Goal: Information Seeking & Learning: Learn about a topic

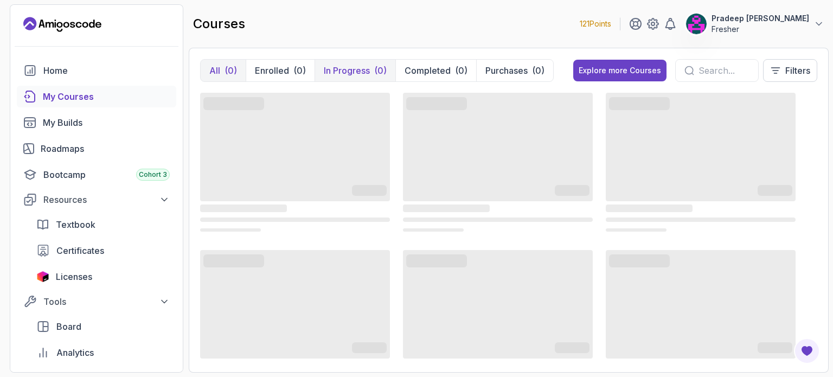
click at [338, 66] on p "In Progress" at bounding box center [347, 70] width 46 height 13
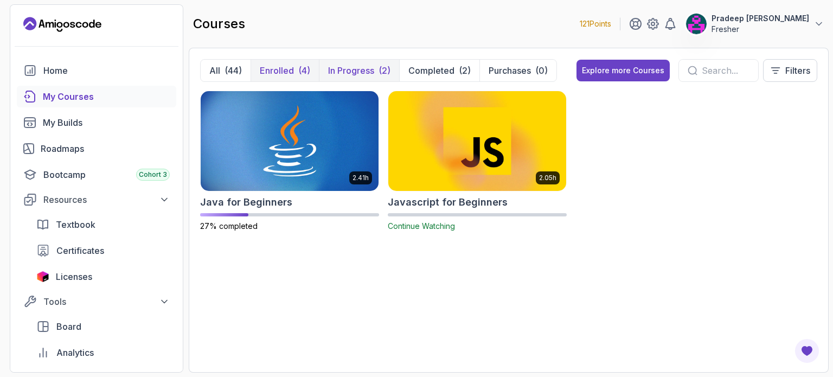
click at [298, 68] on div "(4)" at bounding box center [304, 70] width 12 height 13
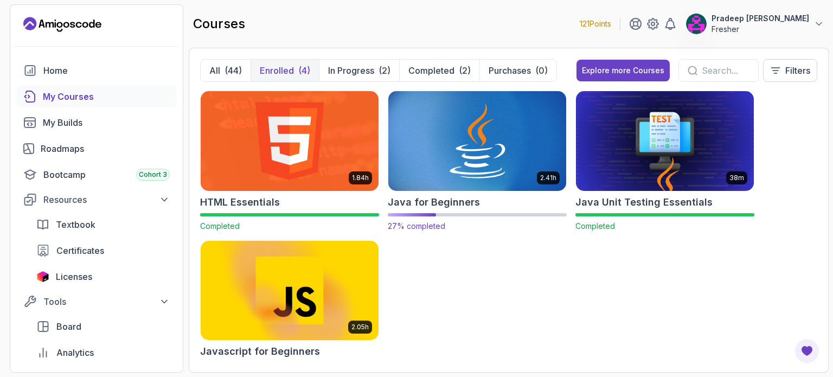
click at [471, 171] on img at bounding box center [477, 140] width 187 height 105
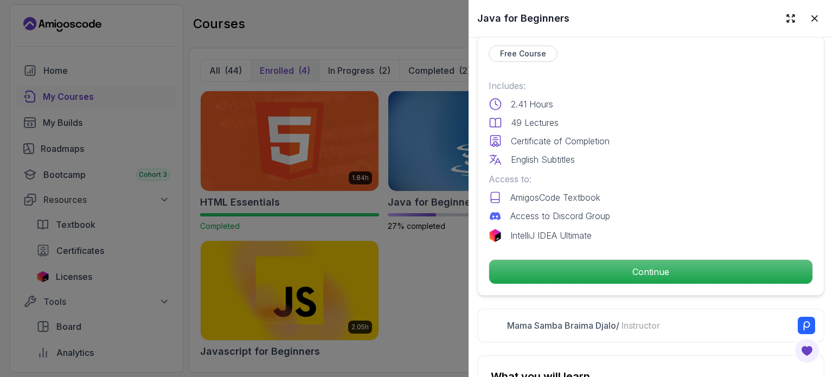
scroll to position [314, 0]
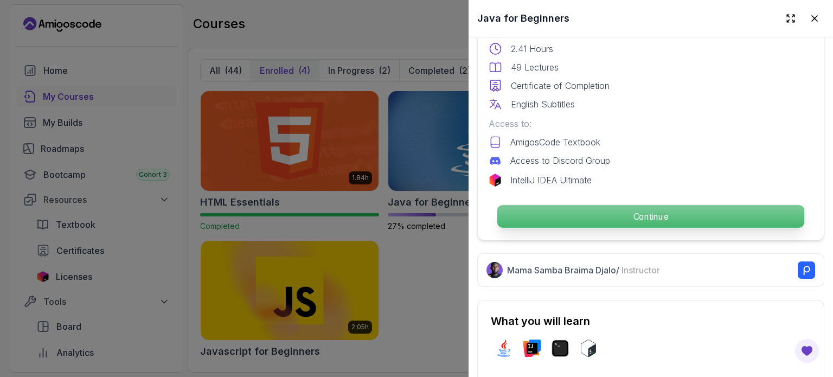
click at [617, 208] on p "Continue" at bounding box center [650, 216] width 307 height 23
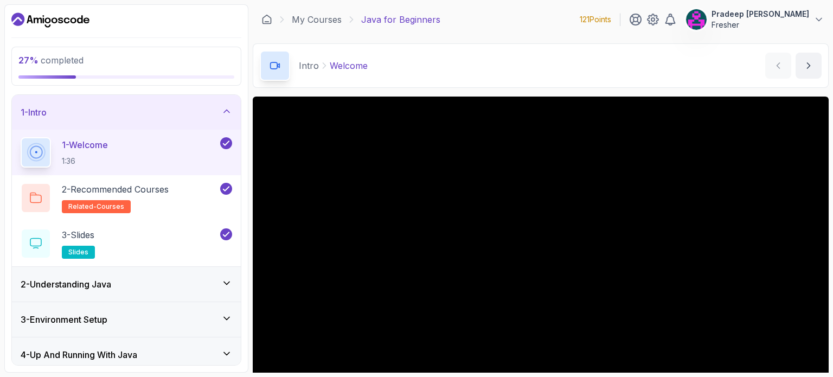
click at [222, 114] on icon at bounding box center [226, 111] width 11 height 11
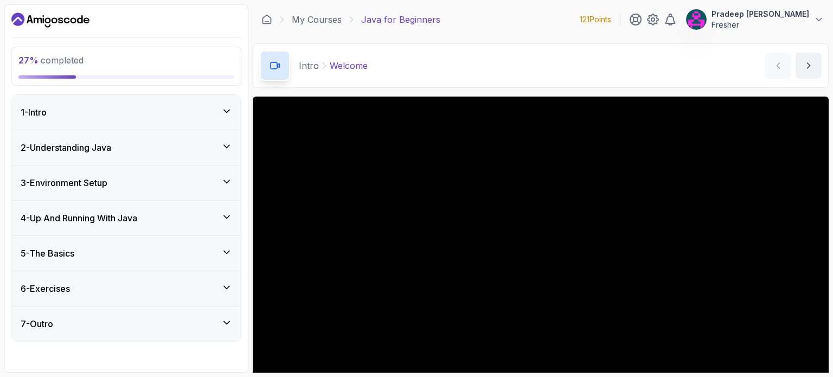
click at [183, 175] on div "3 - Environment Setup" at bounding box center [126, 182] width 229 height 35
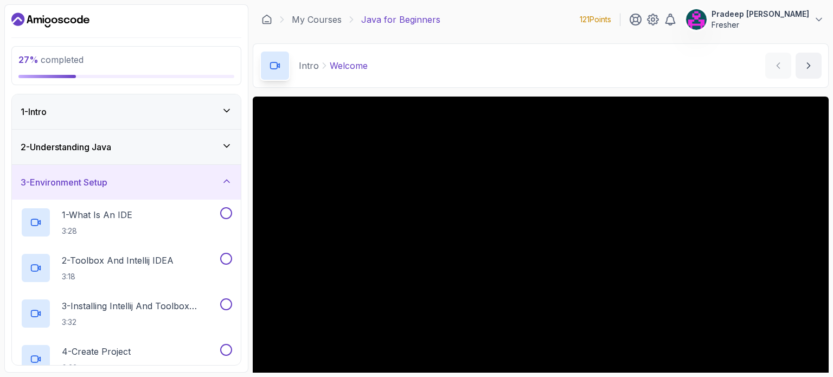
scroll to position [19, 0]
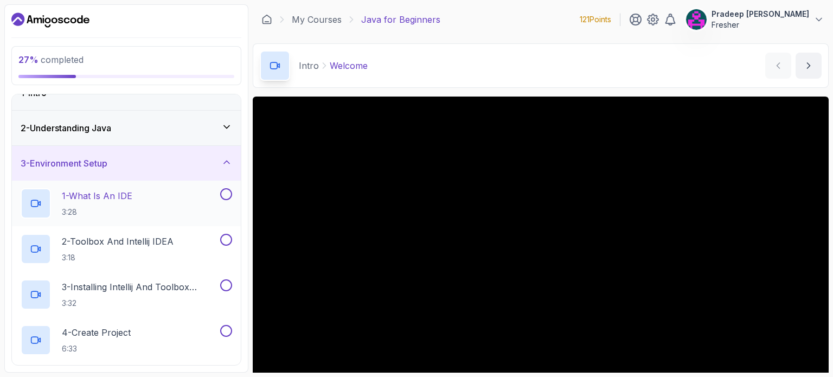
click at [160, 208] on div "1 - What Is An IDE 3:28" at bounding box center [119, 203] width 197 height 30
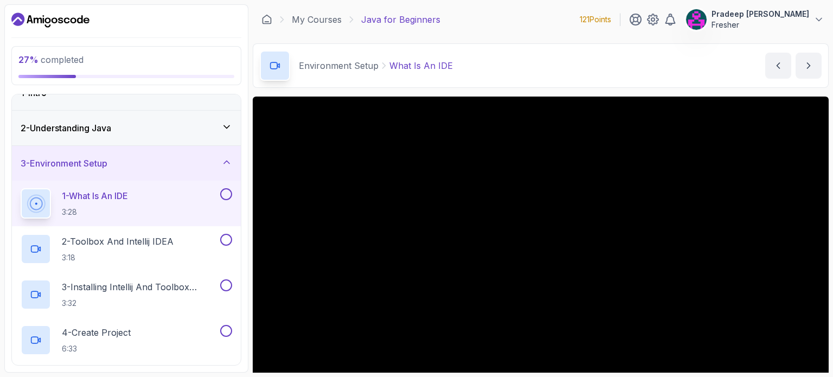
click at [189, 130] on div "2 - Understanding Java" at bounding box center [126, 127] width 211 height 13
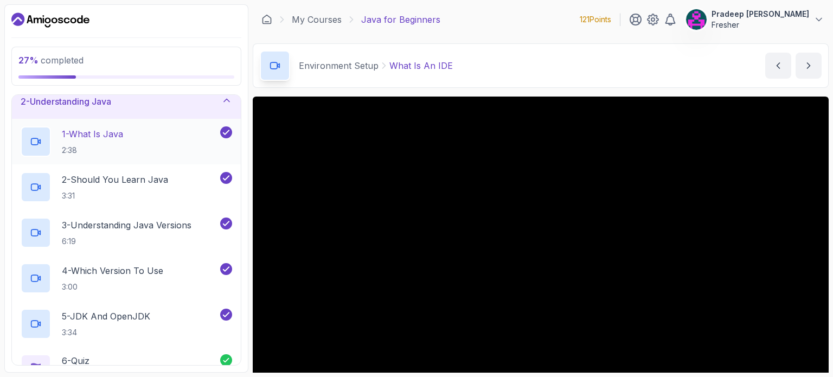
scroll to position [46, 0]
click at [181, 101] on div "2 - Understanding Java" at bounding box center [126, 101] width 211 height 13
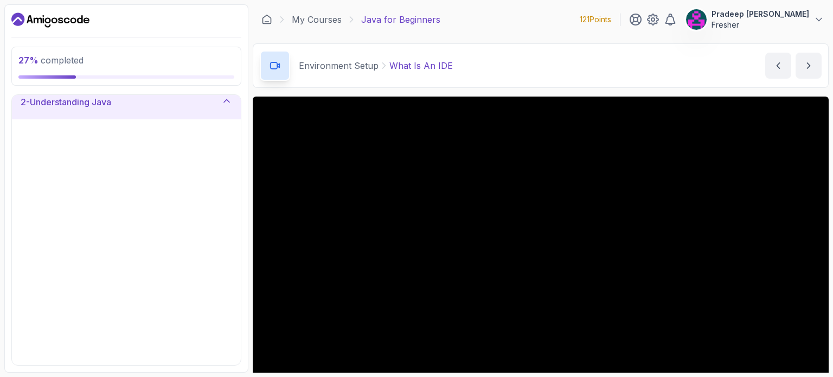
scroll to position [0, 0]
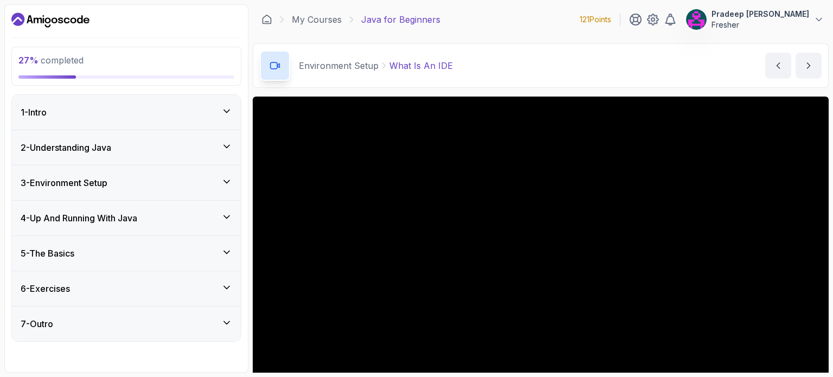
click at [178, 186] on div "3 - Environment Setup" at bounding box center [126, 182] width 211 height 13
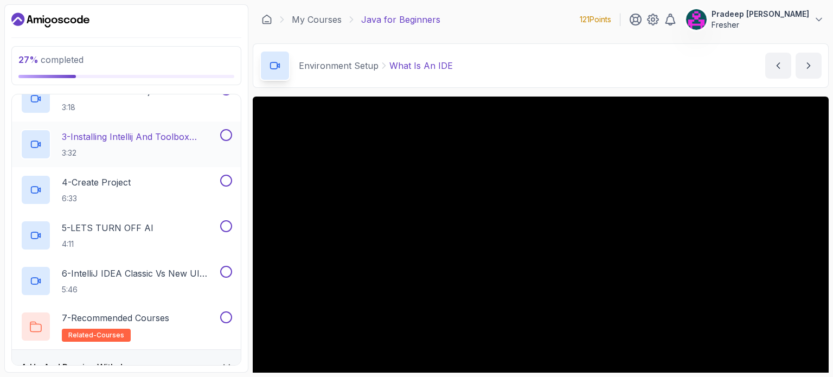
scroll to position [267, 0]
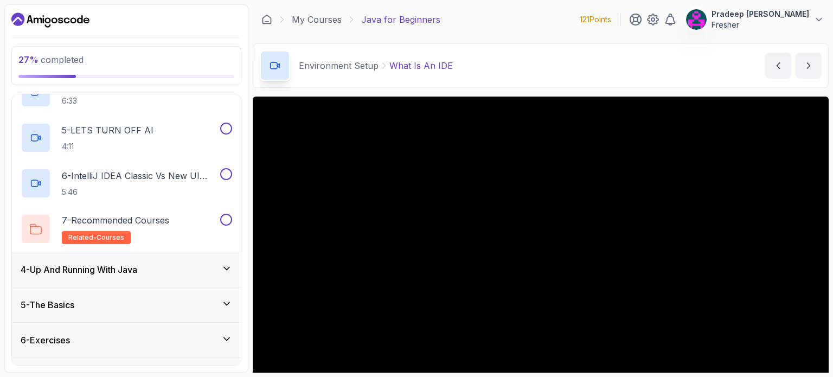
click at [178, 275] on div "4 - Up And Running With Java" at bounding box center [126, 269] width 229 height 35
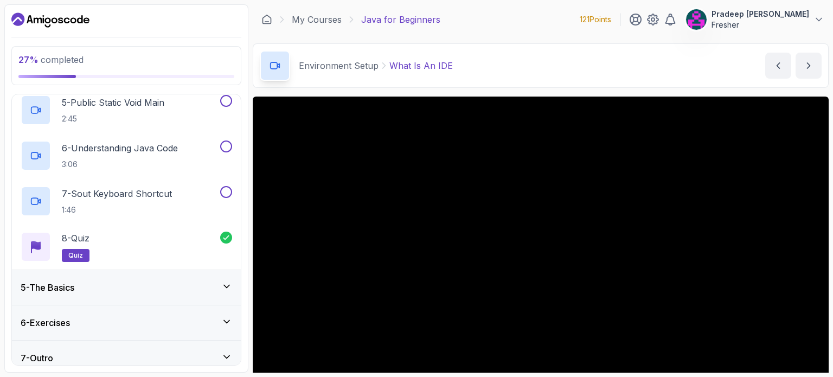
scroll to position [327, 0]
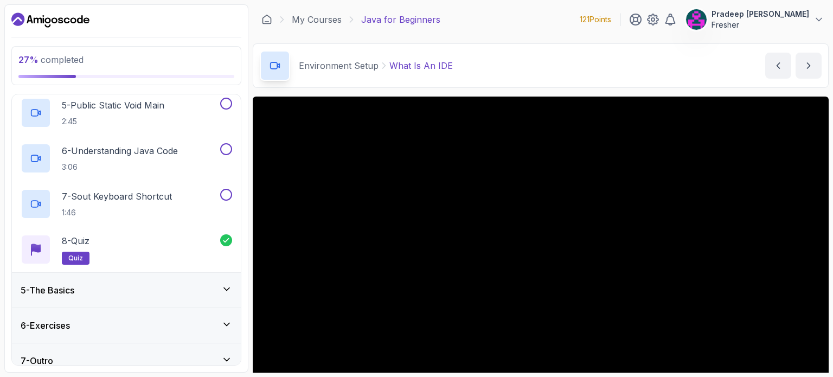
click at [178, 292] on div "5 - The Basics" at bounding box center [126, 290] width 211 height 13
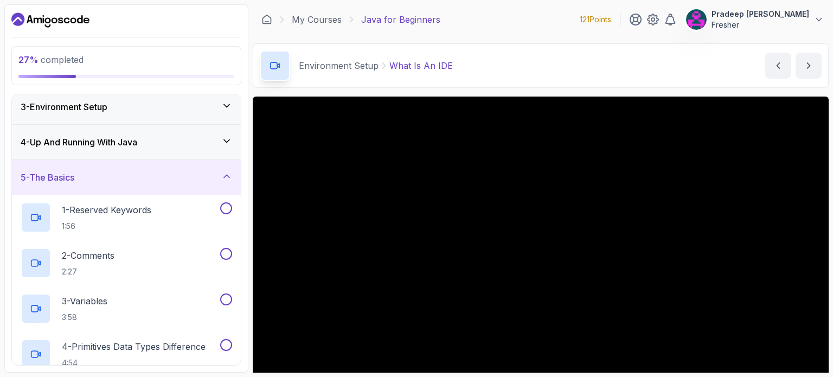
scroll to position [0, 0]
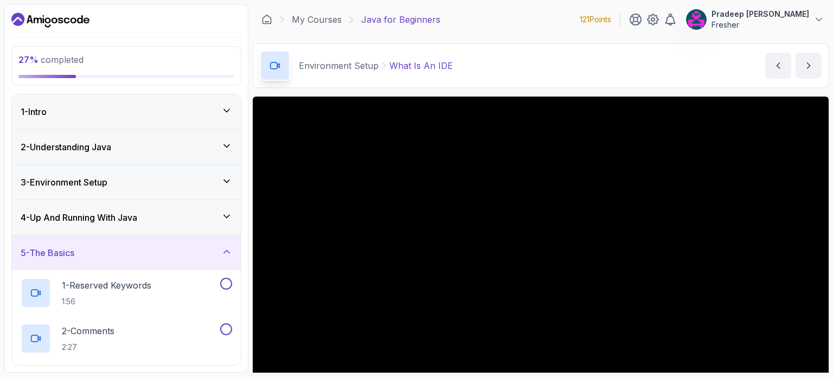
click at [175, 249] on div "5 - The Basics" at bounding box center [126, 252] width 211 height 13
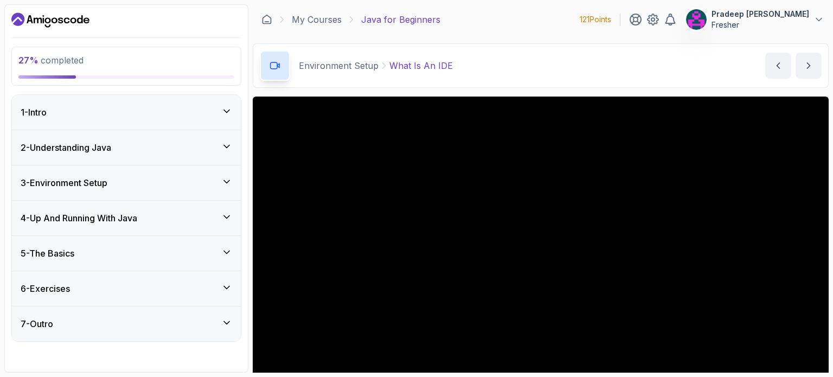
click at [175, 182] on div "3 - Environment Setup" at bounding box center [126, 182] width 211 height 13
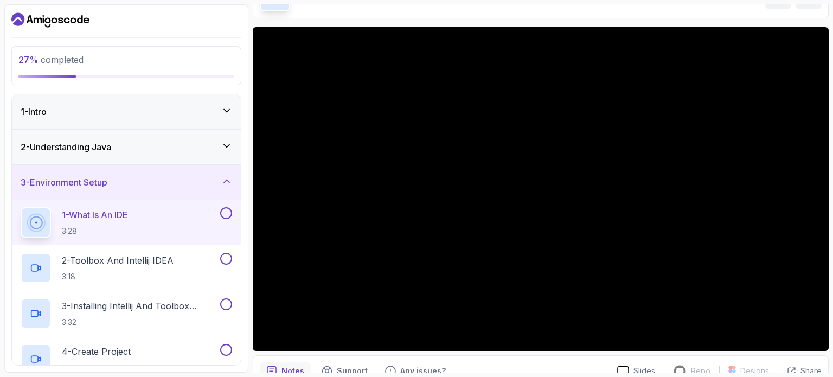
scroll to position [72, 0]
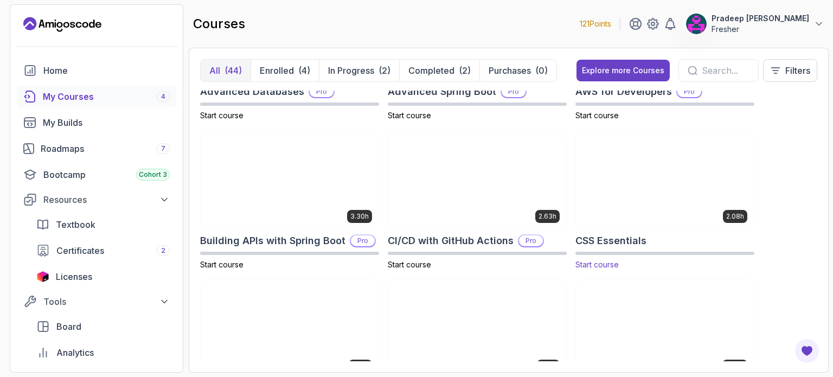
scroll to position [115, 0]
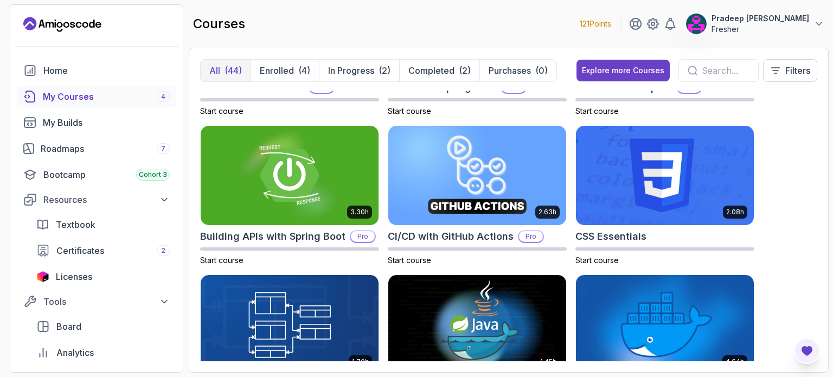
click at [806, 349] on icon "Open Feedback Button" at bounding box center [806, 351] width 11 height 10
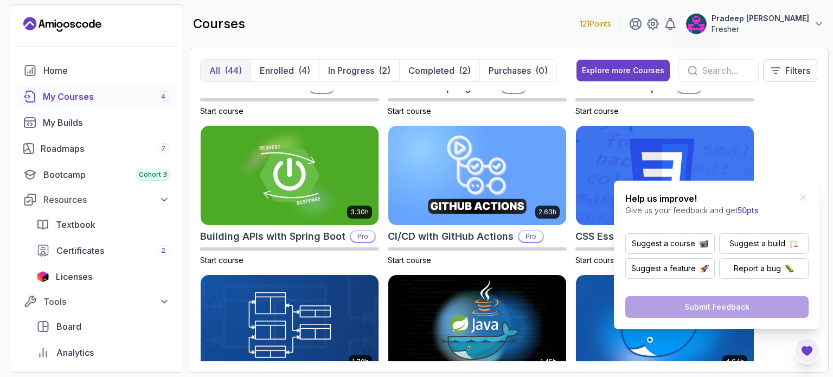
click at [804, 349] on icon "Open Feedback Button" at bounding box center [806, 351] width 11 height 10
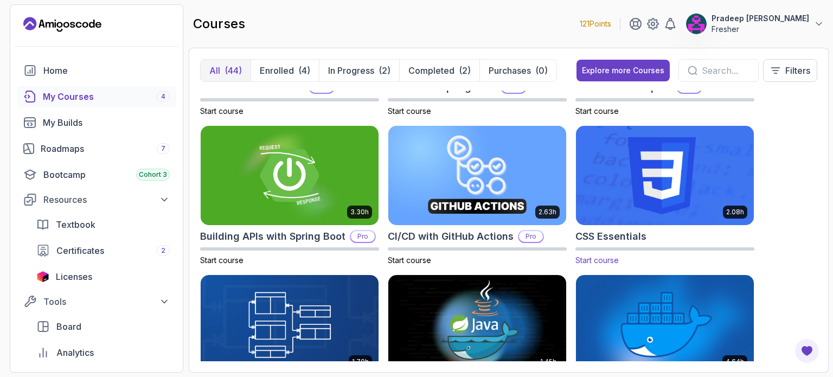
click at [692, 179] on img at bounding box center [664, 175] width 187 height 105
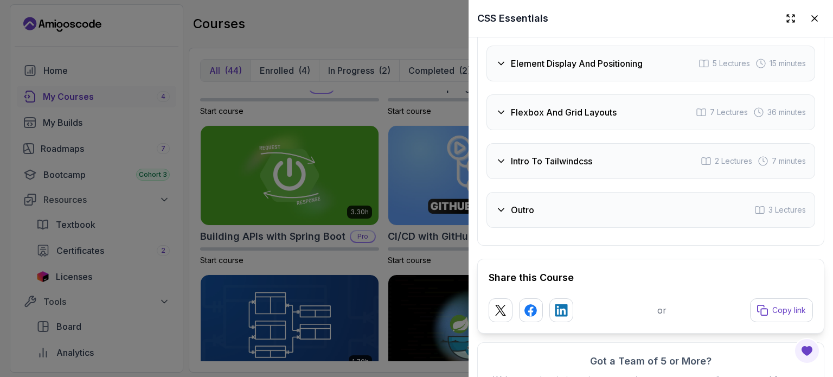
scroll to position [2466, 0]
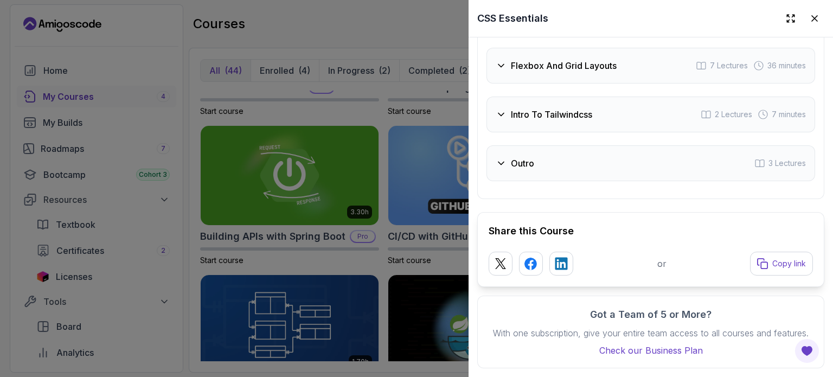
click at [696, 145] on div "Outro 3 Lectures" at bounding box center [650, 163] width 329 height 36
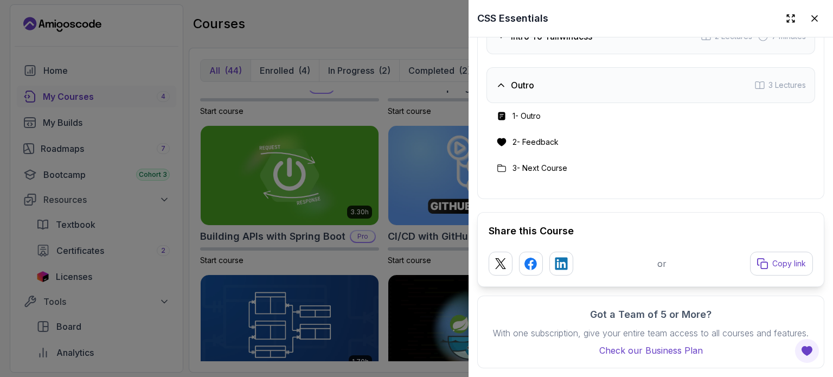
scroll to position [2414, 0]
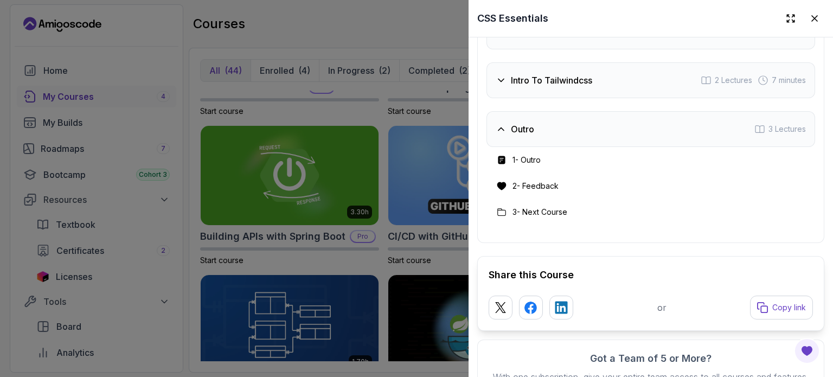
click at [696, 144] on div "Outro 3 Lectures" at bounding box center [650, 129] width 329 height 36
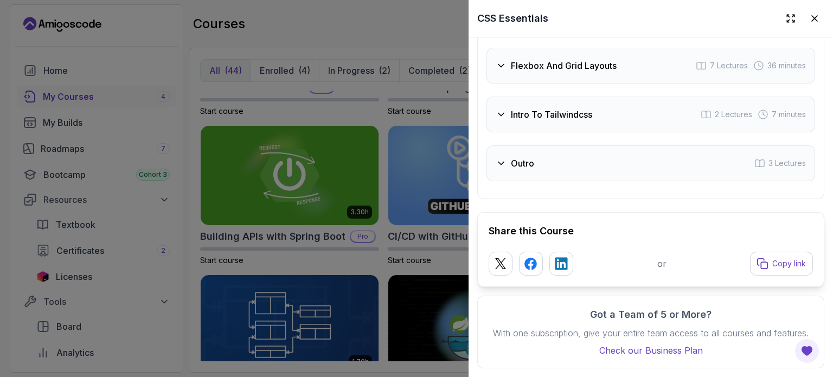
scroll to position [2342, 0]
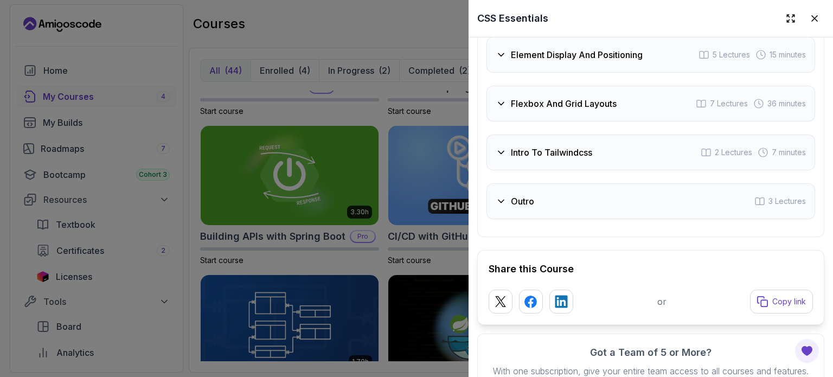
click at [676, 169] on div "Intro To Tailwindcss 2 Lectures 7 minutes" at bounding box center [650, 152] width 329 height 36
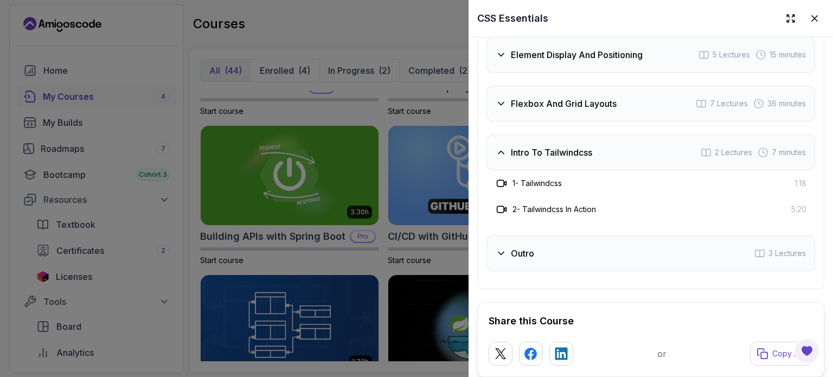
click at [676, 169] on div "Intro To Tailwindcss 2 Lectures 7 minutes" at bounding box center [650, 152] width 329 height 36
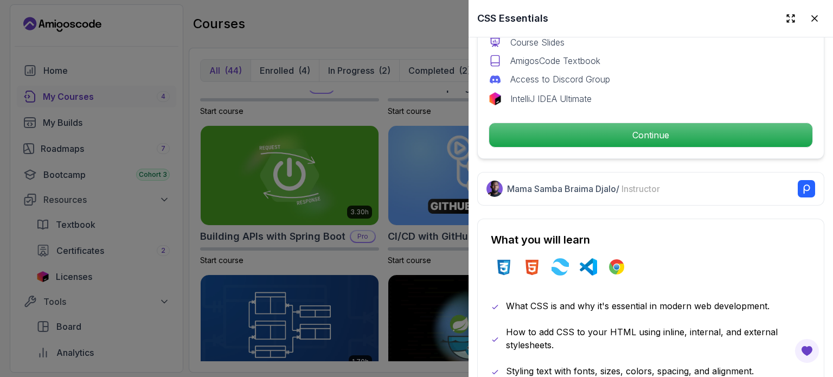
scroll to position [414, 0]
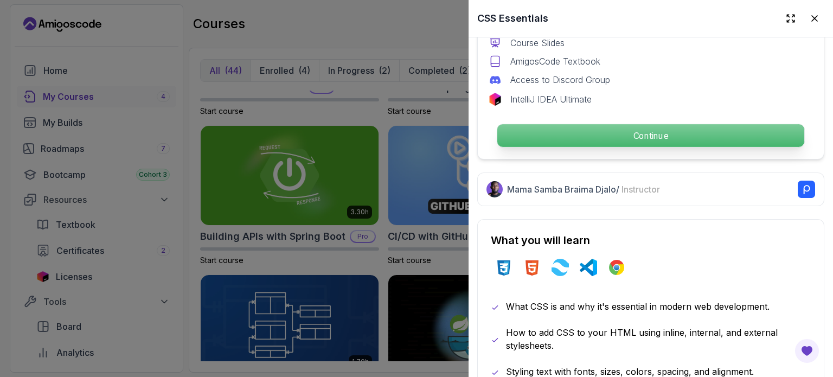
click at [659, 130] on p "Continue" at bounding box center [650, 135] width 307 height 23
